Goal: Feedback & Contribution: Leave review/rating

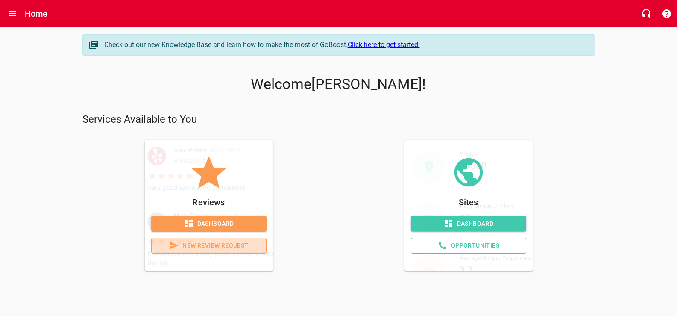
click at [210, 251] on span "New Review Request" at bounding box center [208, 245] width 101 height 11
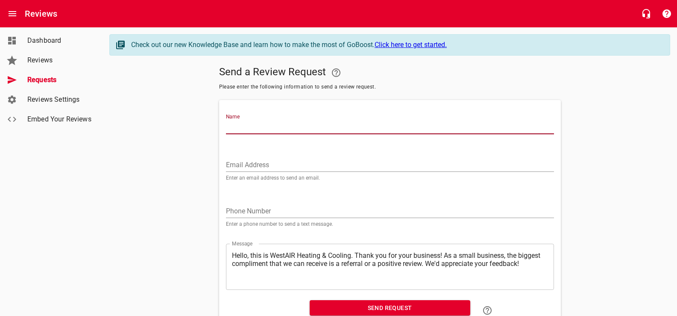
click at [296, 132] on input "Name" at bounding box center [390, 127] width 328 height 14
type input "[PERSON_NAME]"
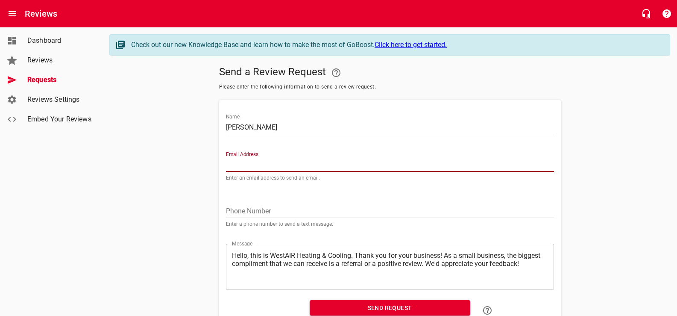
click at [306, 172] on input "Email Address" at bounding box center [390, 165] width 328 height 14
type input "h"
type input "[PERSON_NAME][EMAIL_ADDRESS][PERSON_NAME][DOMAIN_NAME]"
click at [256, 134] on input "[PERSON_NAME]" at bounding box center [390, 127] width 328 height 14
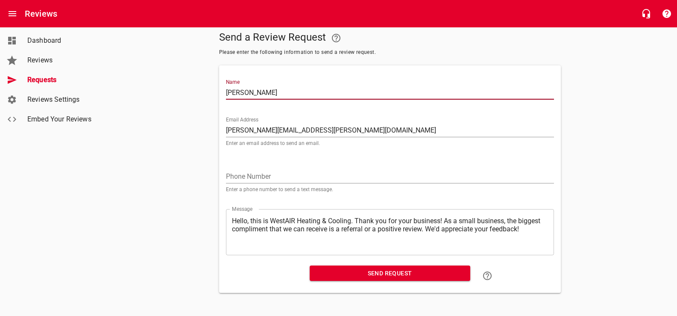
scroll to position [56, 0]
type input "[PERSON_NAME]"
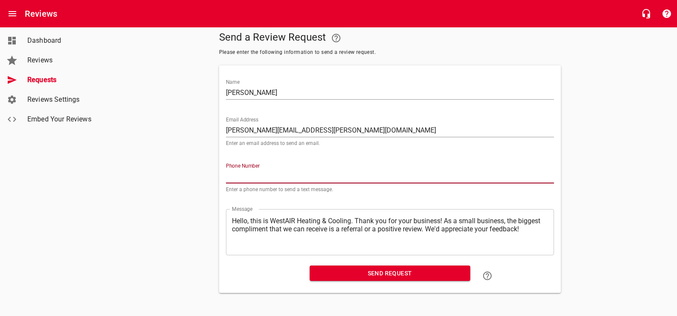
click at [261, 170] on input "tel" at bounding box center [390, 177] width 328 height 14
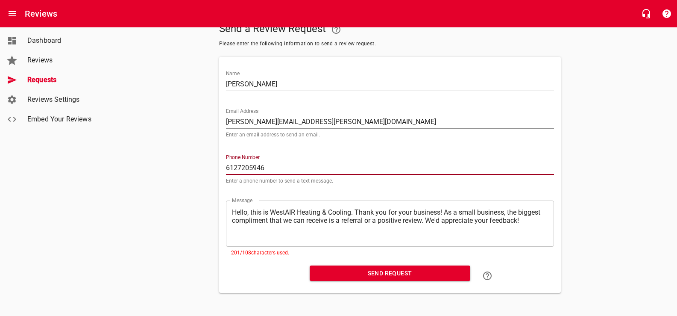
type input "6127205946"
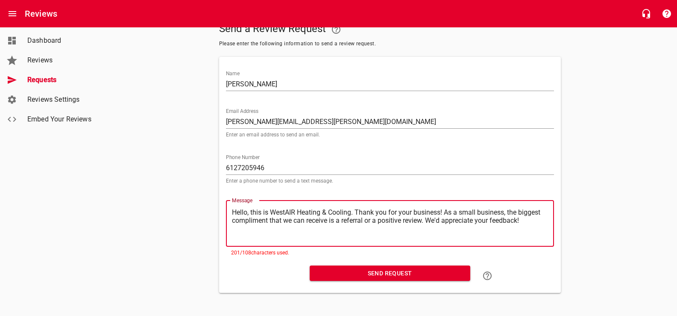
drag, startPoint x: 498, startPoint y: 214, endPoint x: 261, endPoint y: 241, distance: 237.7
click at [261, 241] on div "​ Hello, this is WestAIR Heating & Cooling. Thank you for your business! As a s…" at bounding box center [390, 223] width 328 height 46
type textarea "Hello, this is WestAIR Heating & Cooling. Thank you for your business! We'd app…"
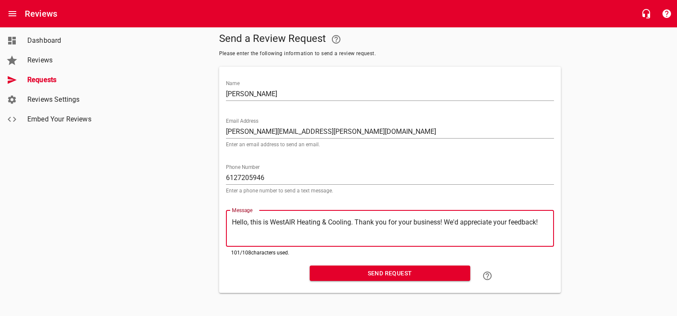
type textarea "Hello, this is WestAIR Heating & Cooling. Thank you for your business! We'd app…"
click at [355, 268] on span "Send Request" at bounding box center [390, 273] width 147 height 11
